Goal: Navigation & Orientation: Find specific page/section

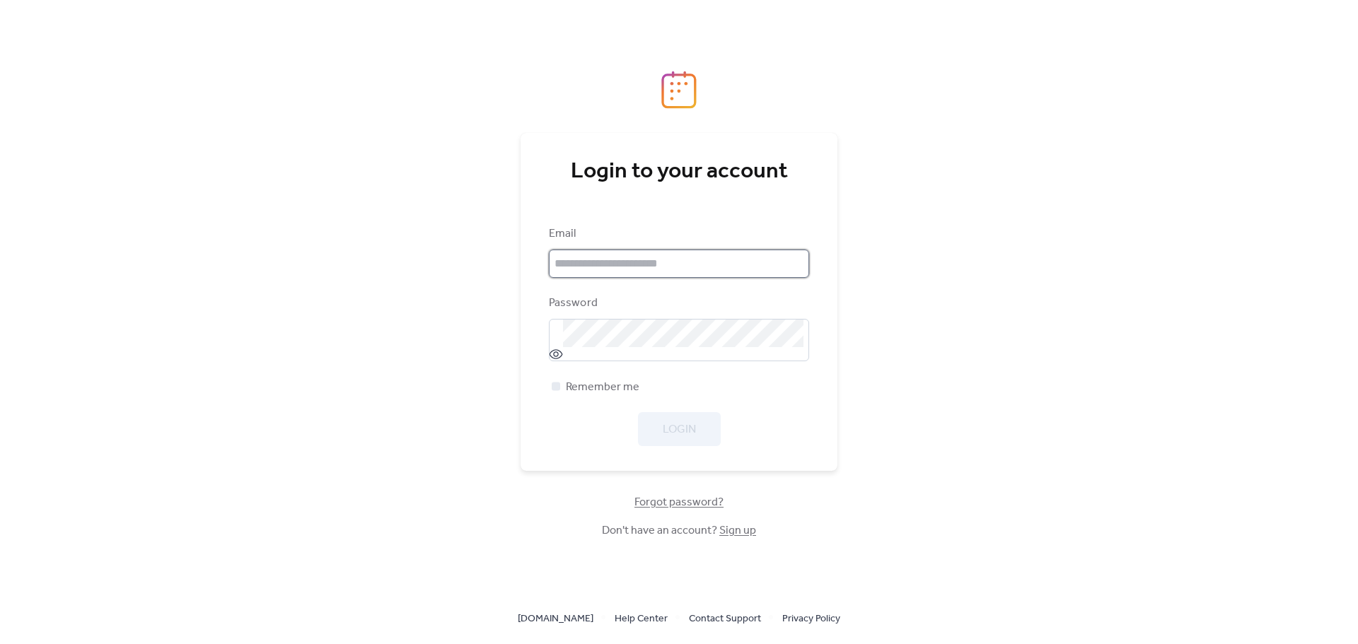
click at [703, 262] on input "email" at bounding box center [679, 264] width 260 height 28
type input "**********"
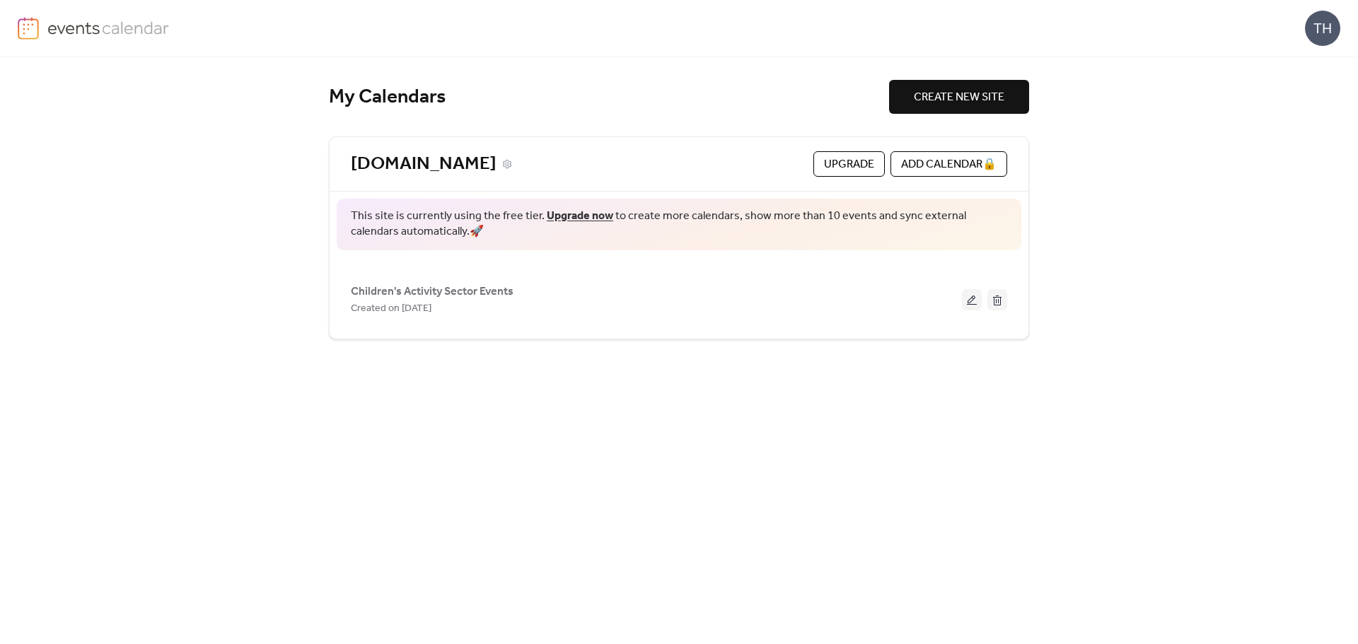
click at [428, 158] on link "[DOMAIN_NAME]" at bounding box center [424, 164] width 146 height 23
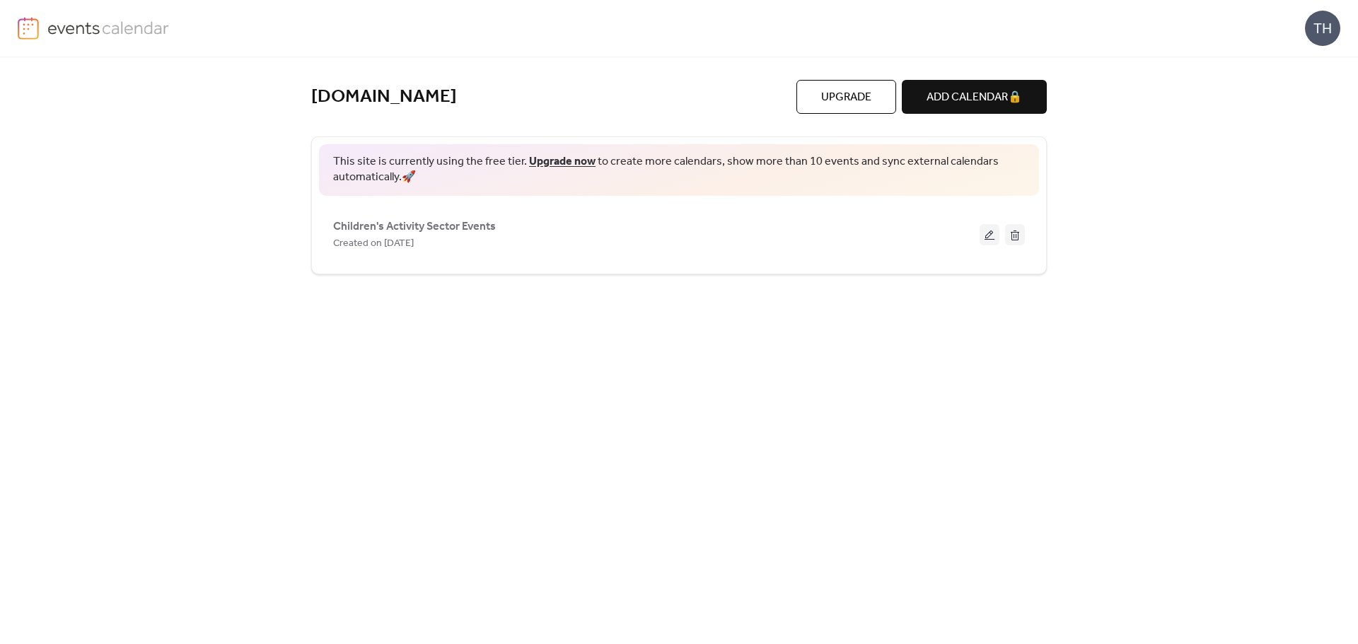
click at [104, 28] on img at bounding box center [108, 27] width 122 height 21
